Goal: Task Accomplishment & Management: Use online tool/utility

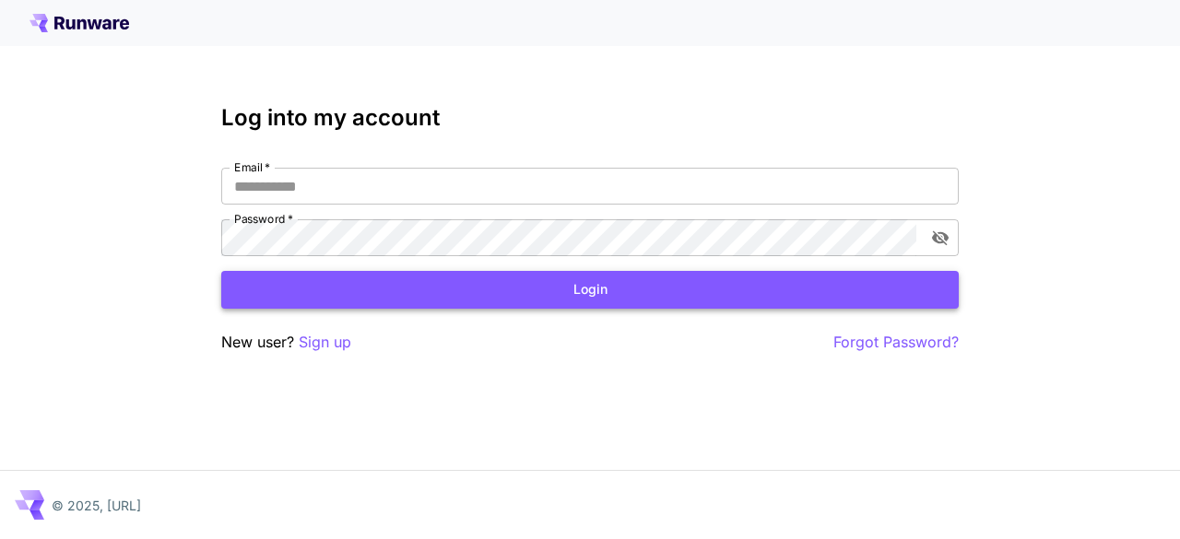
type input "**********"
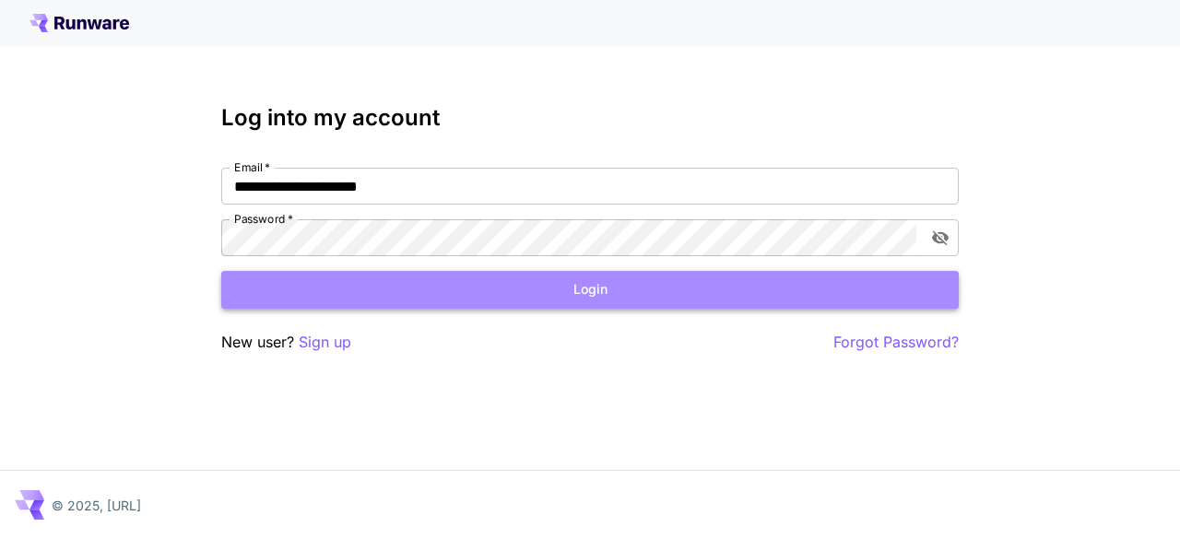
click at [581, 301] on button "Login" at bounding box center [590, 290] width 738 height 38
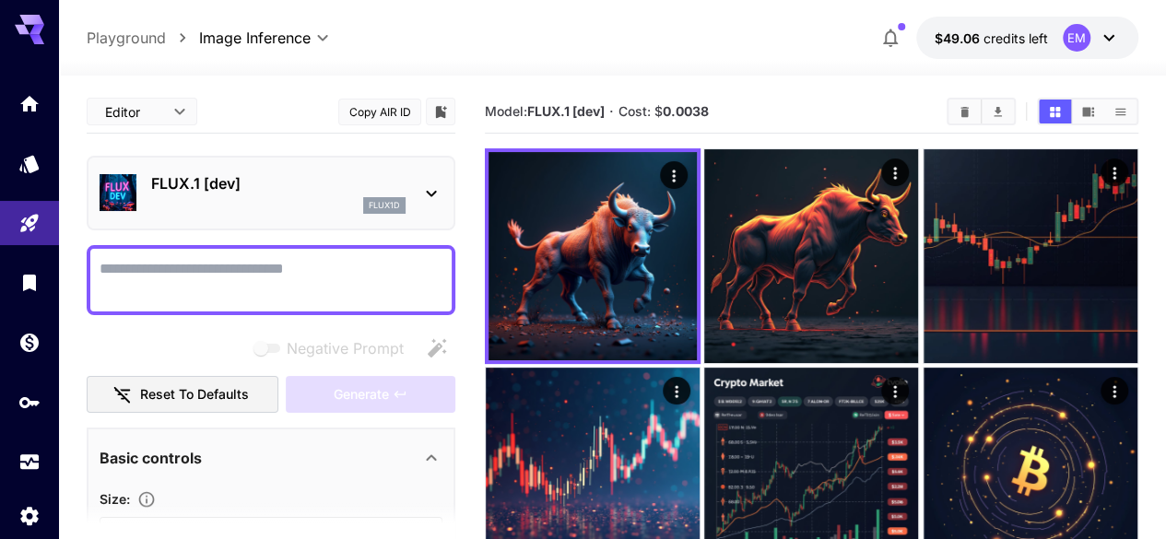
click at [258, 277] on textarea "Negative Prompt" at bounding box center [271, 280] width 343 height 44
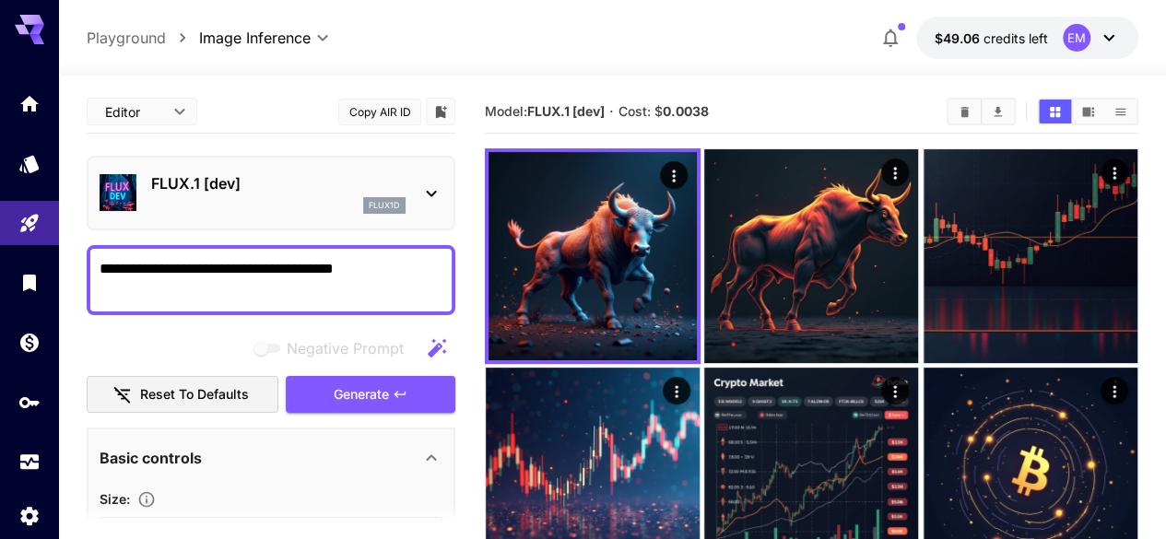
click at [355, 270] on textarea "**********" at bounding box center [271, 280] width 343 height 44
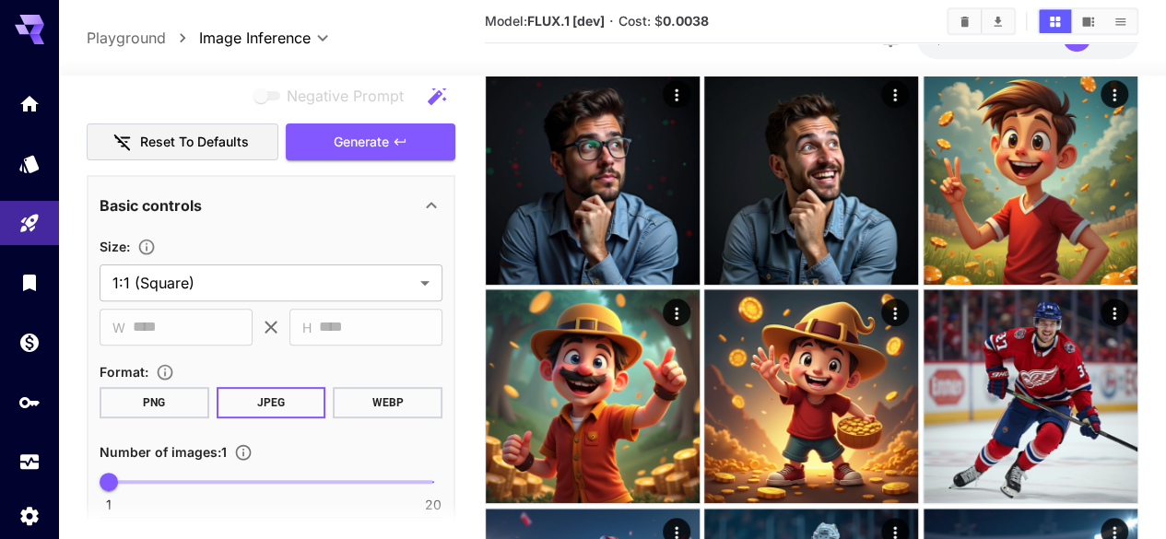
scroll to position [243, 0]
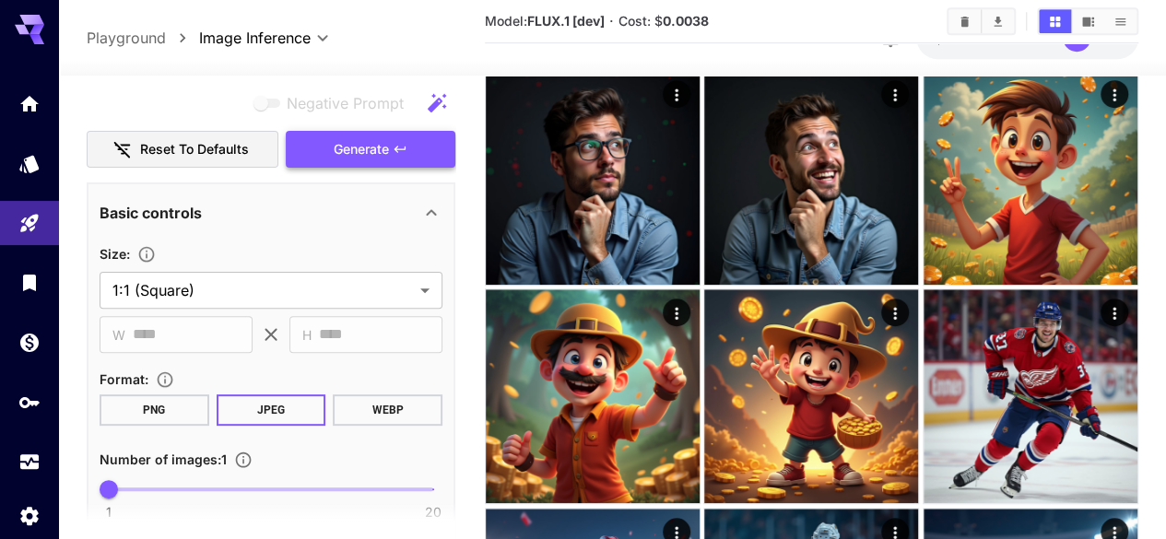
type textarea "**********"
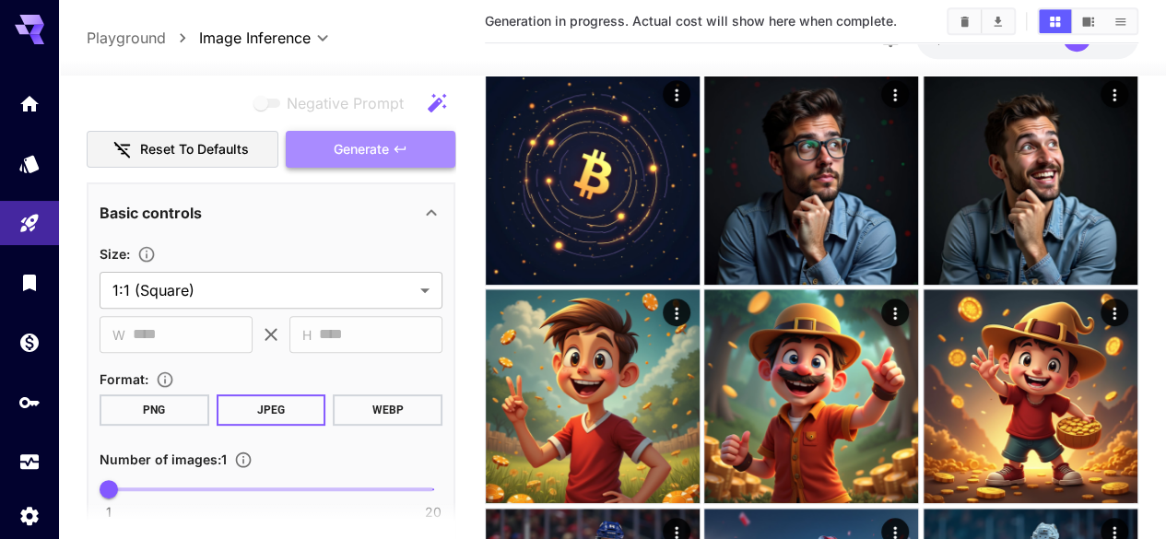
click at [384, 150] on span "Generate" at bounding box center [361, 149] width 55 height 23
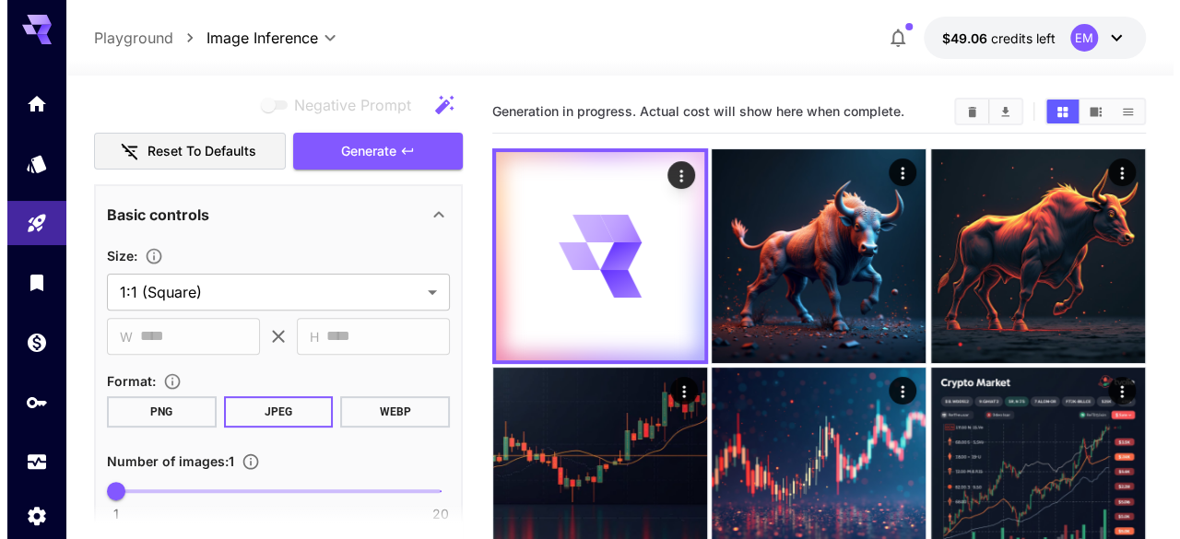
scroll to position [0, 0]
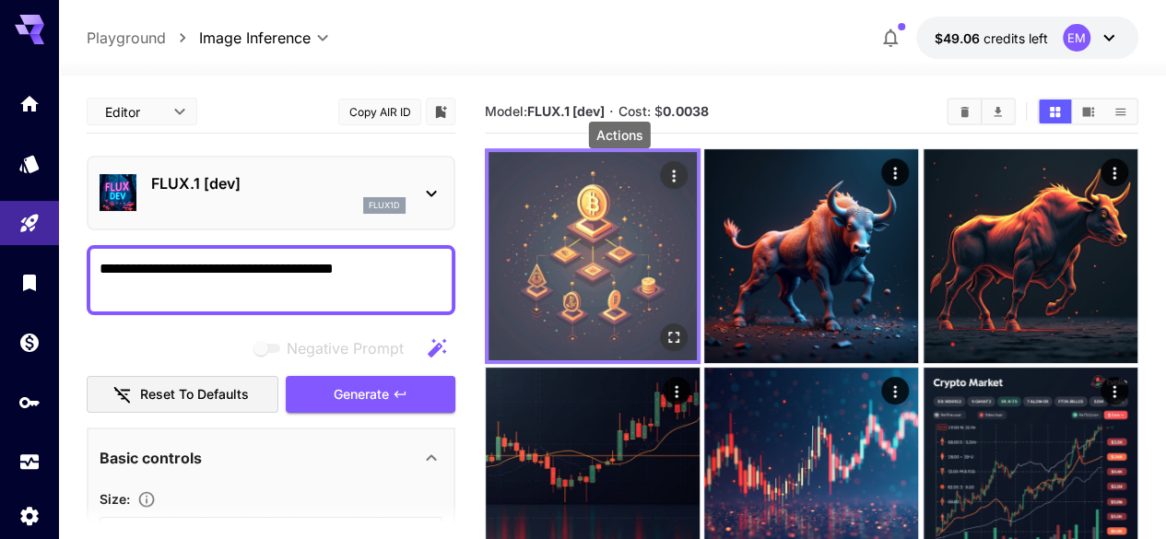
click at [665, 182] on icon "Actions" at bounding box center [674, 176] width 18 height 18
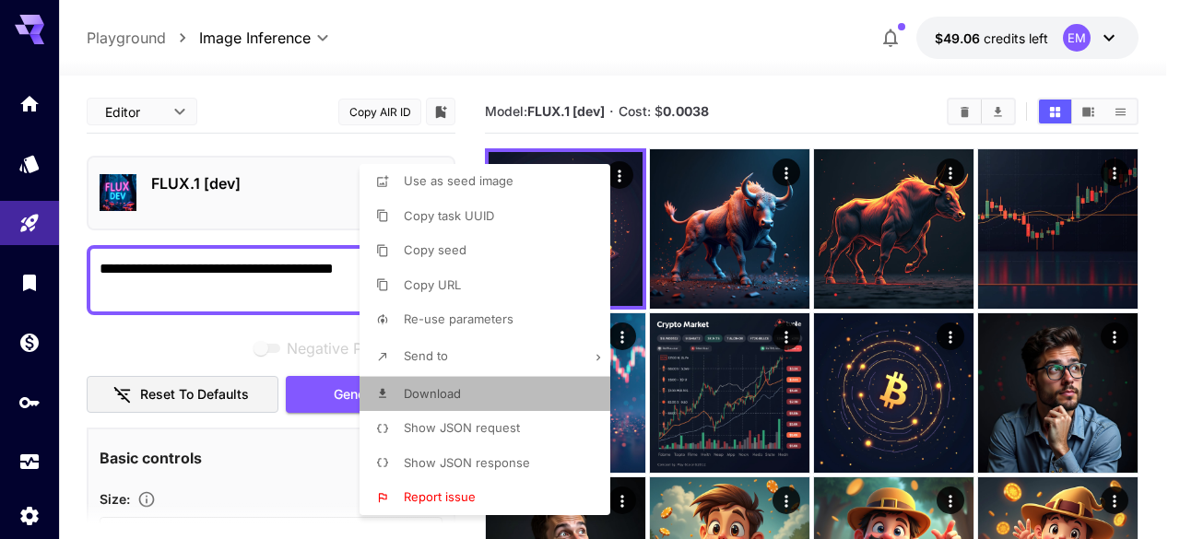
click at [468, 397] on li "Download" at bounding box center [491, 394] width 262 height 35
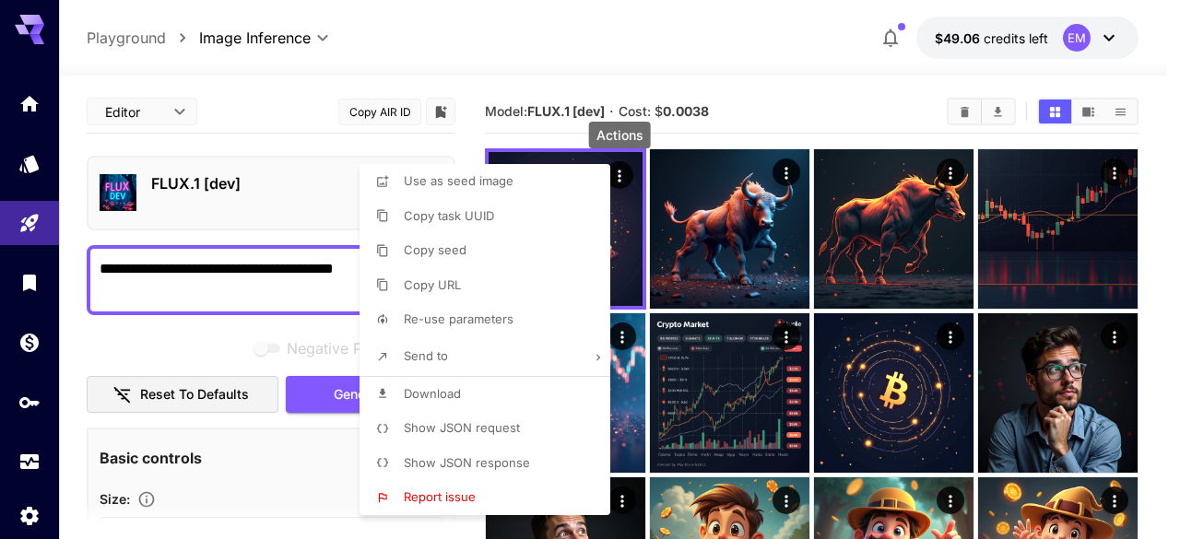
click at [781, 73] on div at bounding box center [590, 269] width 1180 height 539
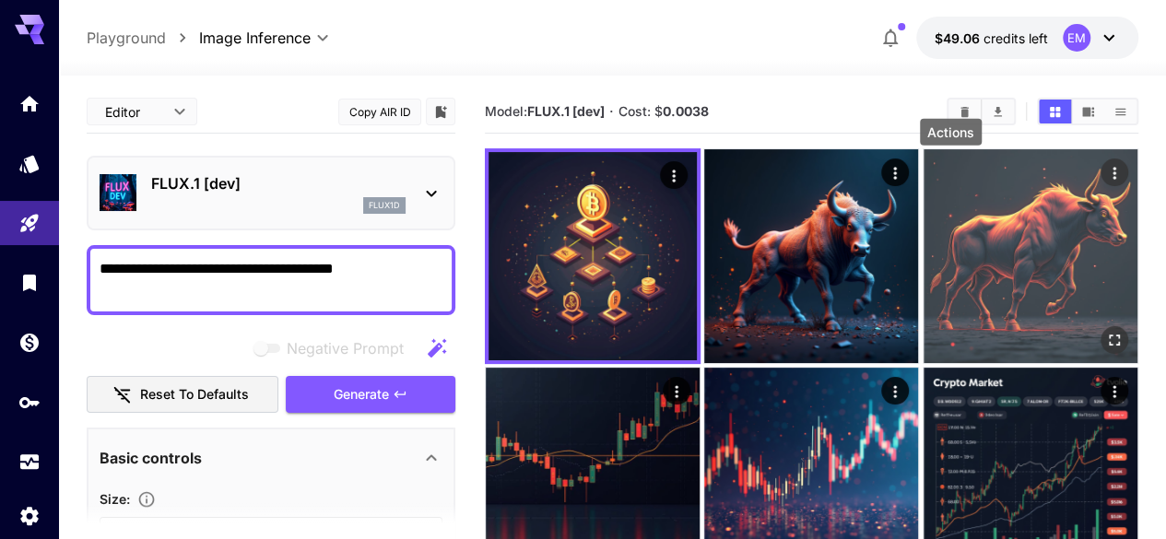
click at [1105, 176] on icon "Actions" at bounding box center [1114, 173] width 18 height 18
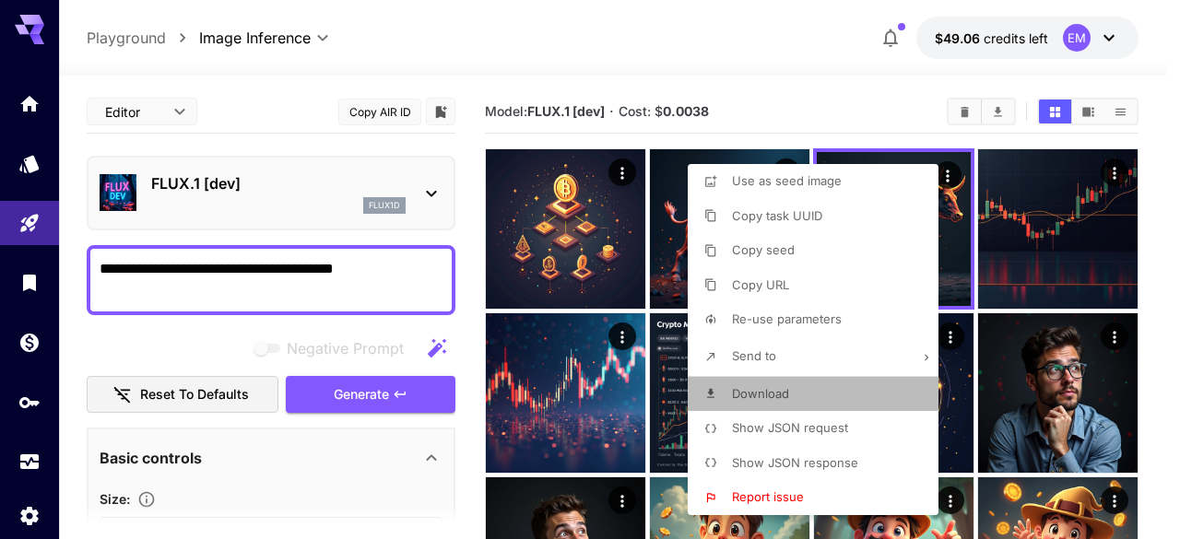
click at [780, 391] on span "Download" at bounding box center [760, 393] width 57 height 15
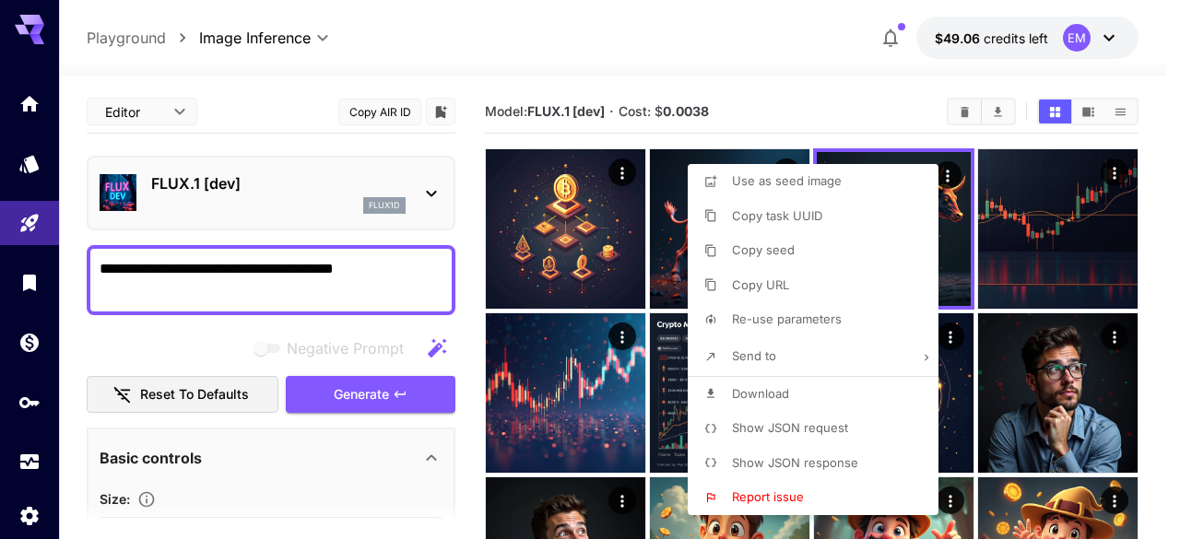
click at [782, 104] on div at bounding box center [590, 269] width 1180 height 539
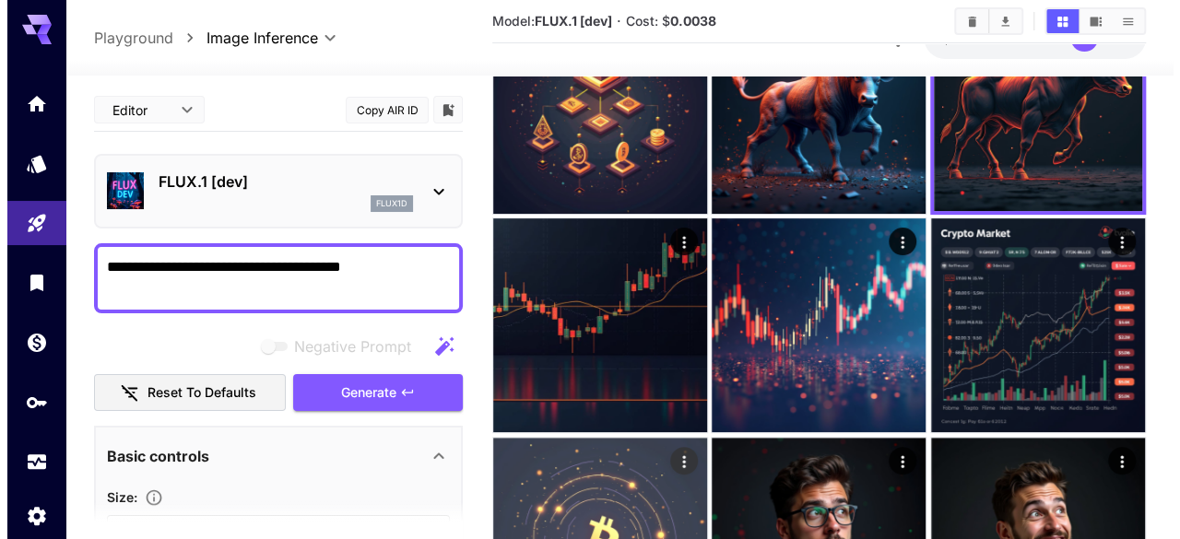
scroll to position [152, 0]
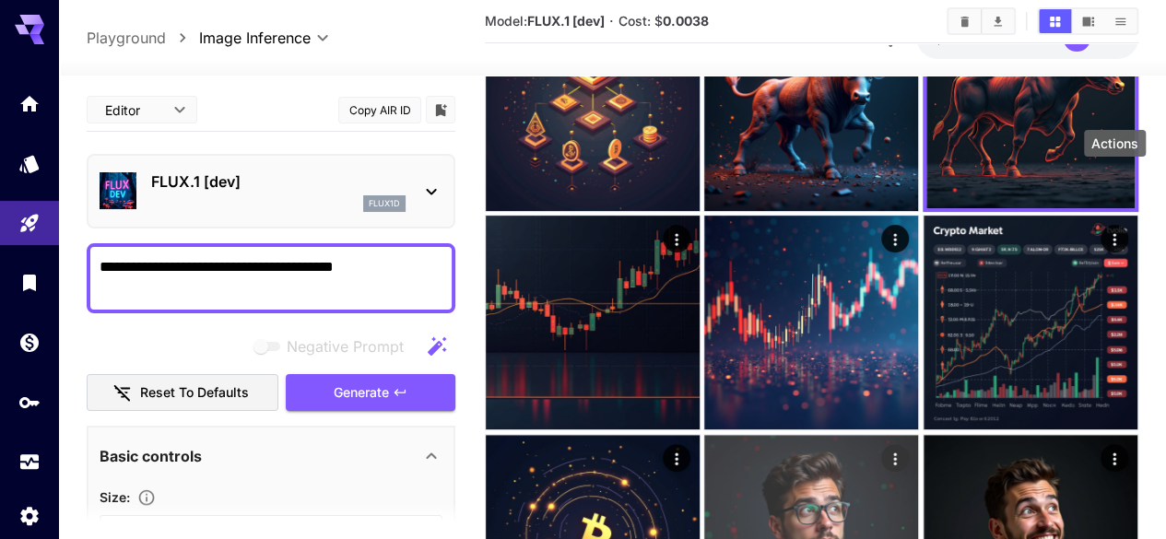
click at [897, 453] on icon "Actions" at bounding box center [895, 459] width 3 height 12
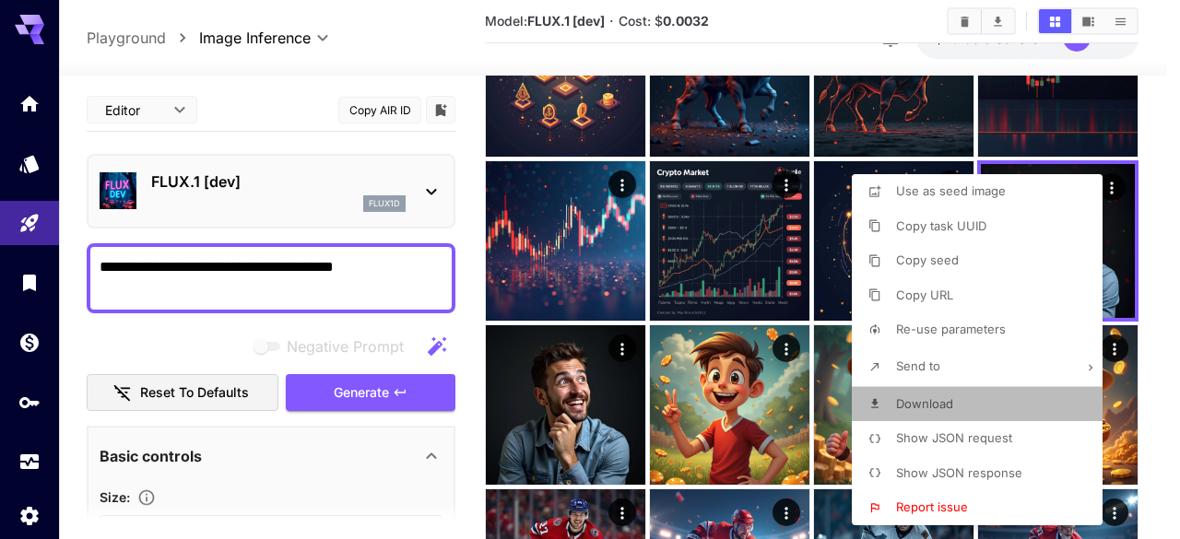
click at [939, 408] on span "Download" at bounding box center [924, 403] width 57 height 15
